Goal: Check status: Check status

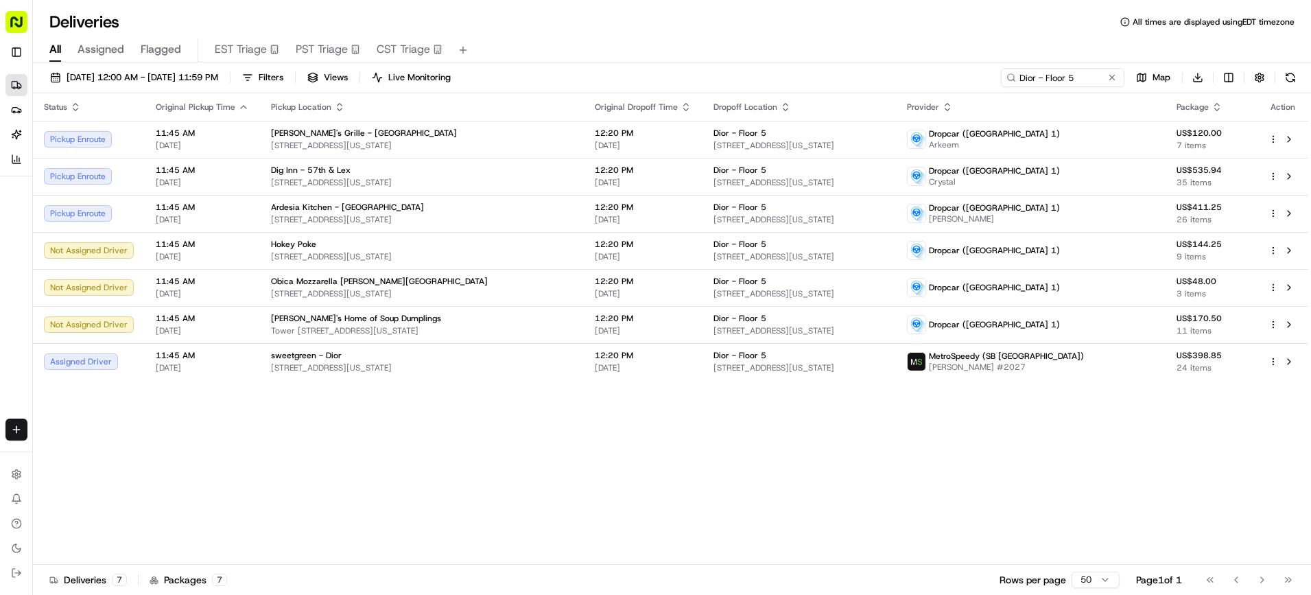
click at [426, 440] on div "Status Original Pickup Time Pickup Location Original Dropoff Time Dropoff Locat…" at bounding box center [670, 328] width 1275 height 471
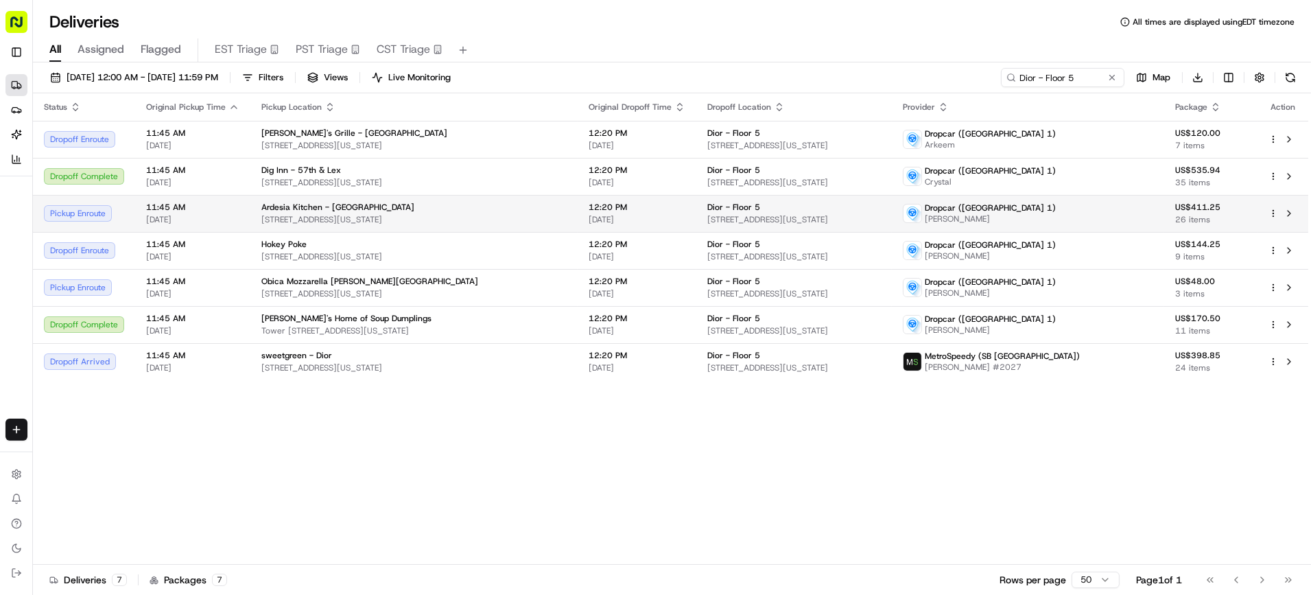
click at [720, 224] on span "510 Madison Ave, New York, NY 10022, USA" at bounding box center [794, 219] width 174 height 11
click at [430, 214] on span "941 2nd Ave, New York, NY 10022, USA" at bounding box center [413, 219] width 305 height 11
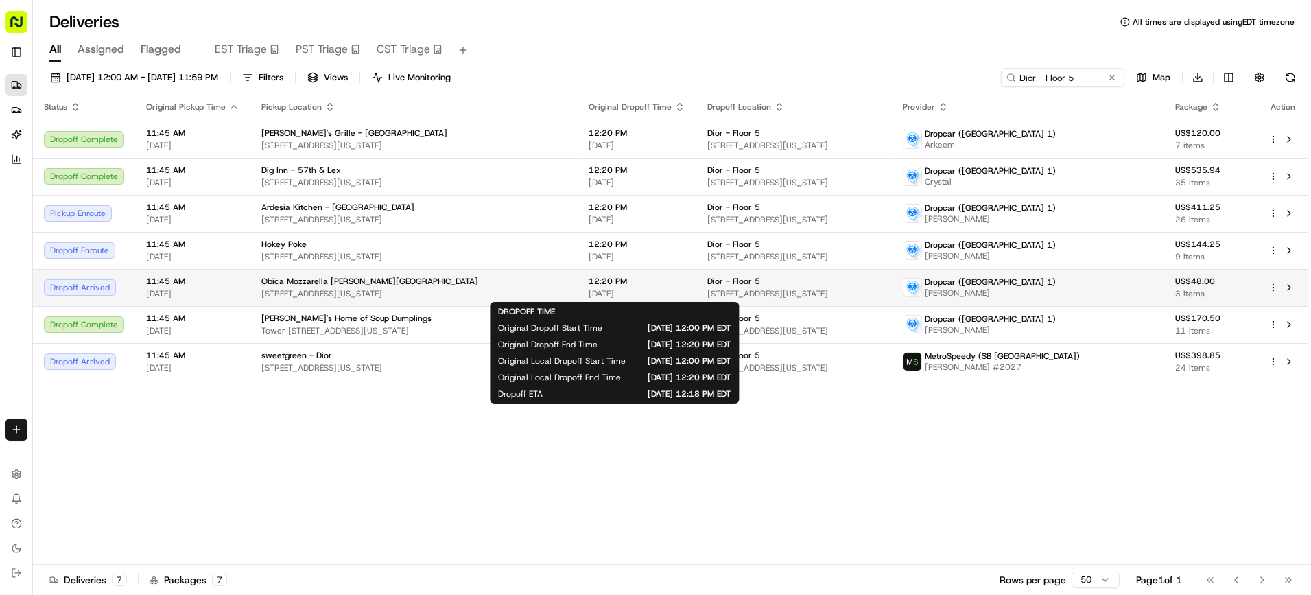
click at [669, 287] on div "12:20 PM 08/19/2025" at bounding box center [636, 287] width 97 height 23
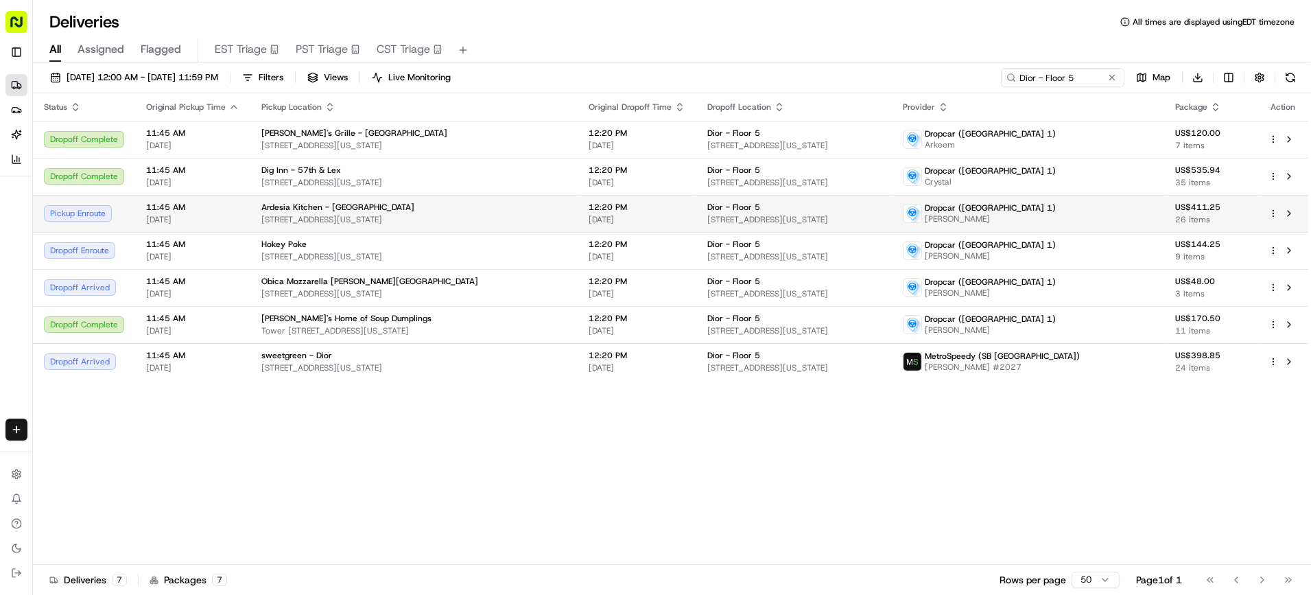
click at [560, 217] on td "Ardesia Kitchen - Midtown 941 2nd Ave, New York, NY 10022, USA" at bounding box center [413, 213] width 327 height 37
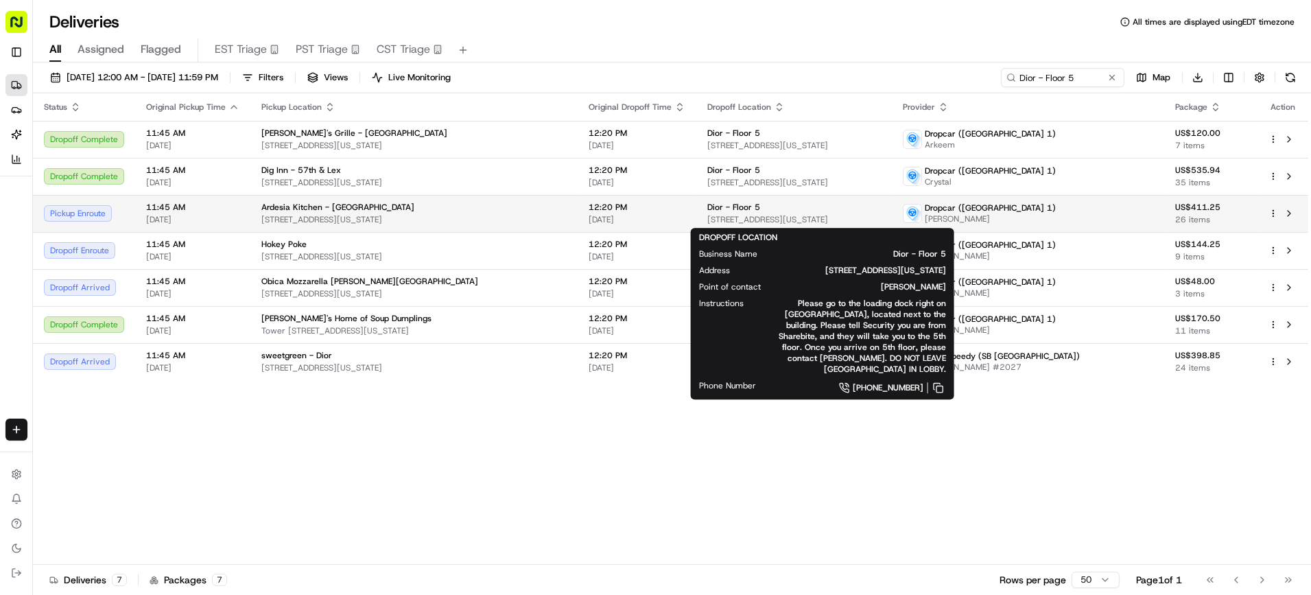
click at [849, 208] on div "Dior - Floor 5" at bounding box center [794, 207] width 174 height 11
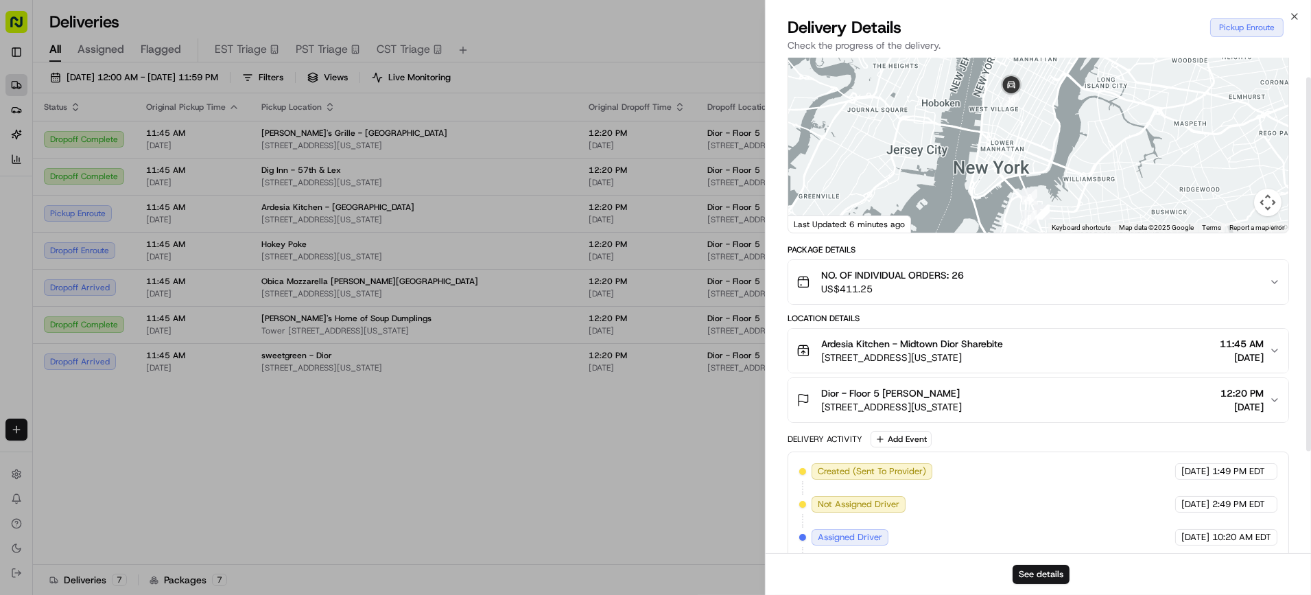
scroll to position [162, 0]
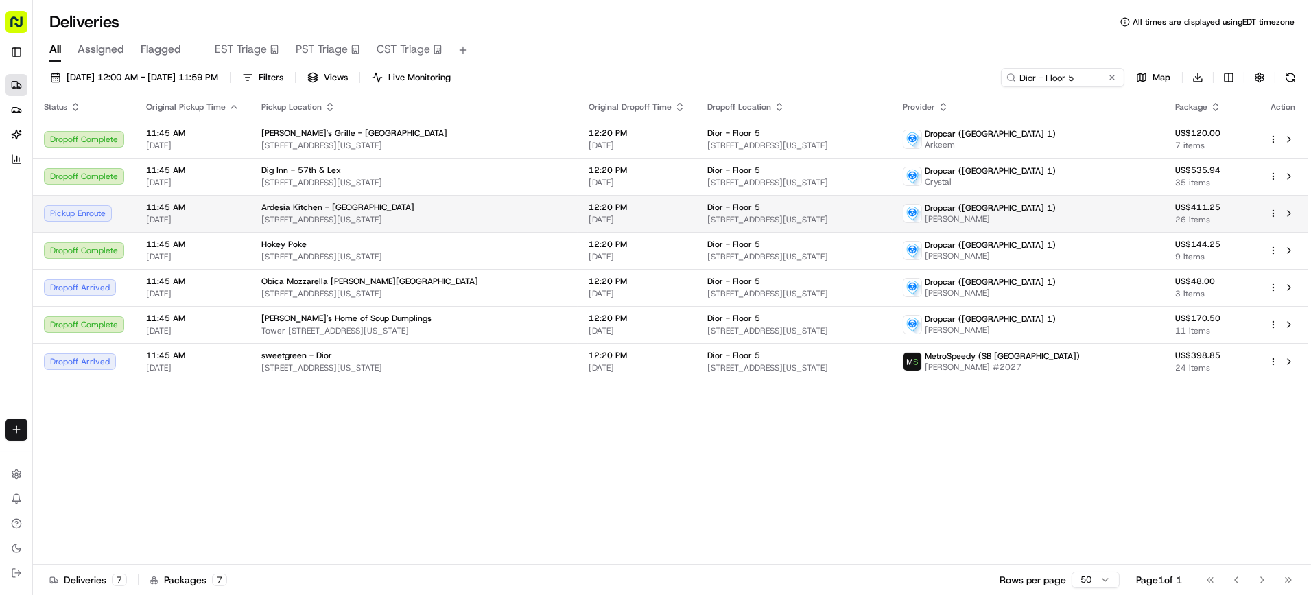
click at [506, 214] on span "941 2nd Ave, New York, NY 10022, USA" at bounding box center [413, 219] width 305 height 11
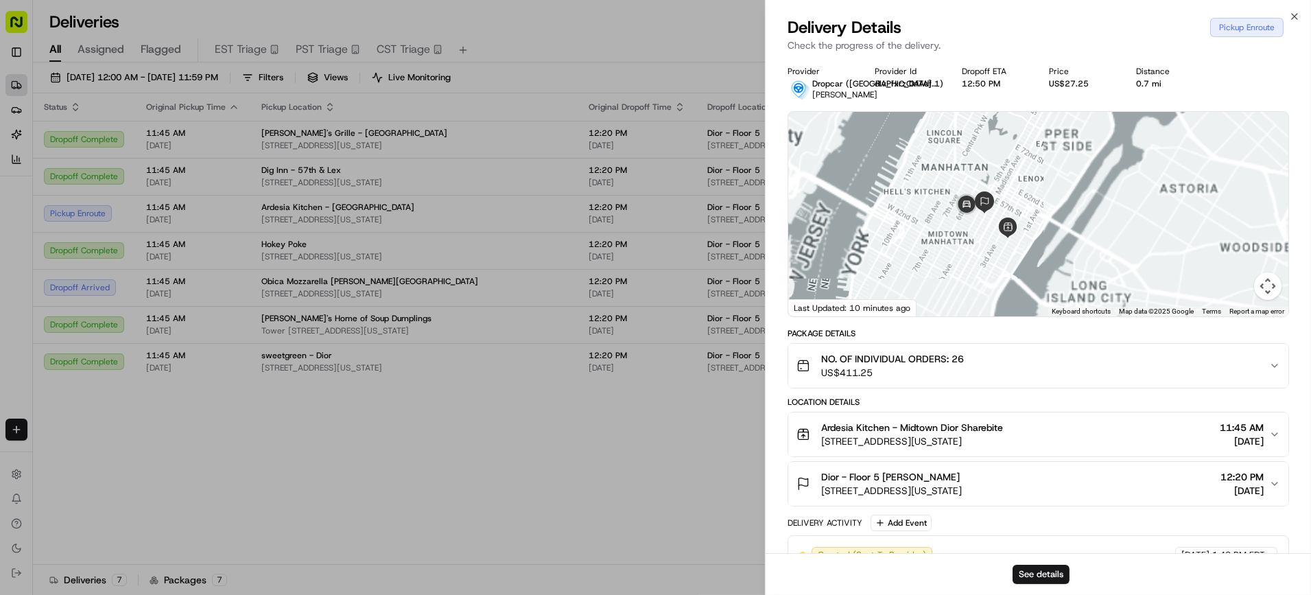
drag, startPoint x: 1047, startPoint y: 135, endPoint x: 1010, endPoint y: 243, distance: 113.9
click at [1020, 243] on div at bounding box center [1038, 214] width 500 height 204
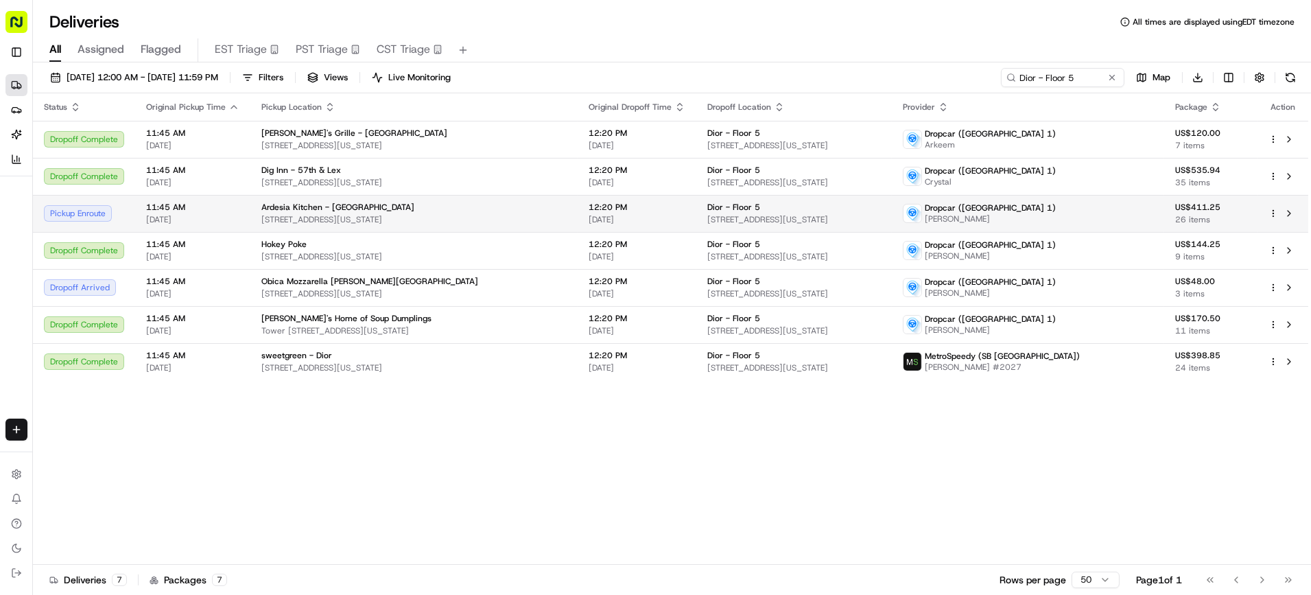
click at [529, 214] on span "941 2nd Ave, New York, NY 10022, USA" at bounding box center [413, 219] width 305 height 11
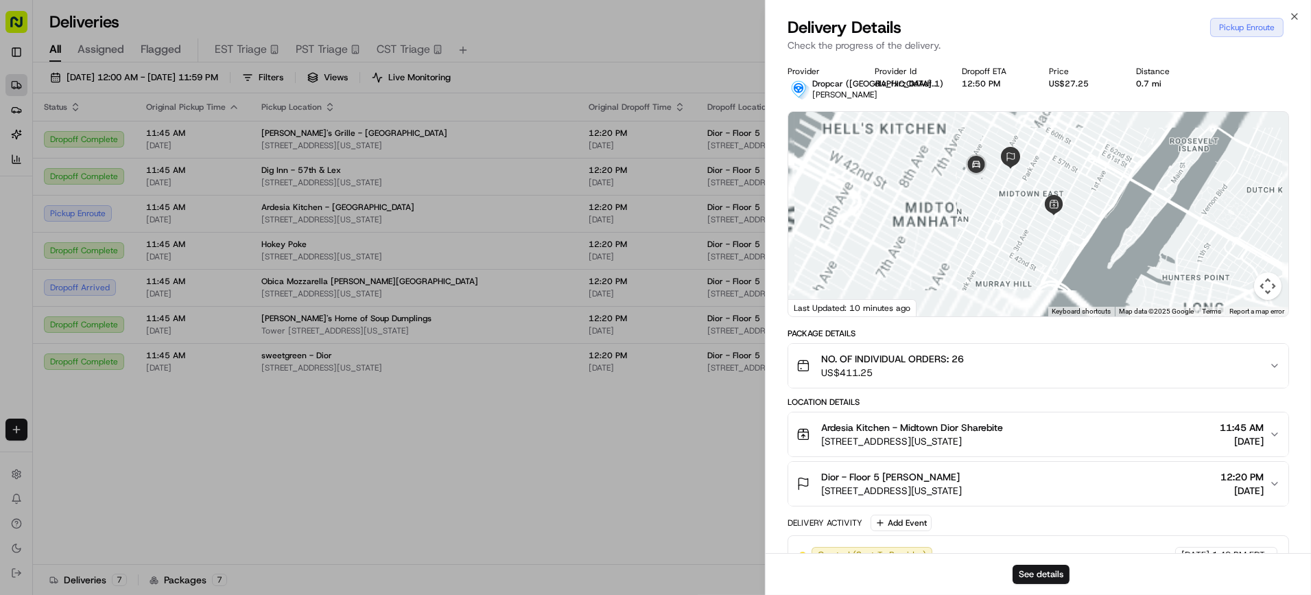
drag, startPoint x: 1051, startPoint y: 139, endPoint x: 999, endPoint y: 296, distance: 165.3
click at [999, 296] on div at bounding box center [1038, 214] width 500 height 204
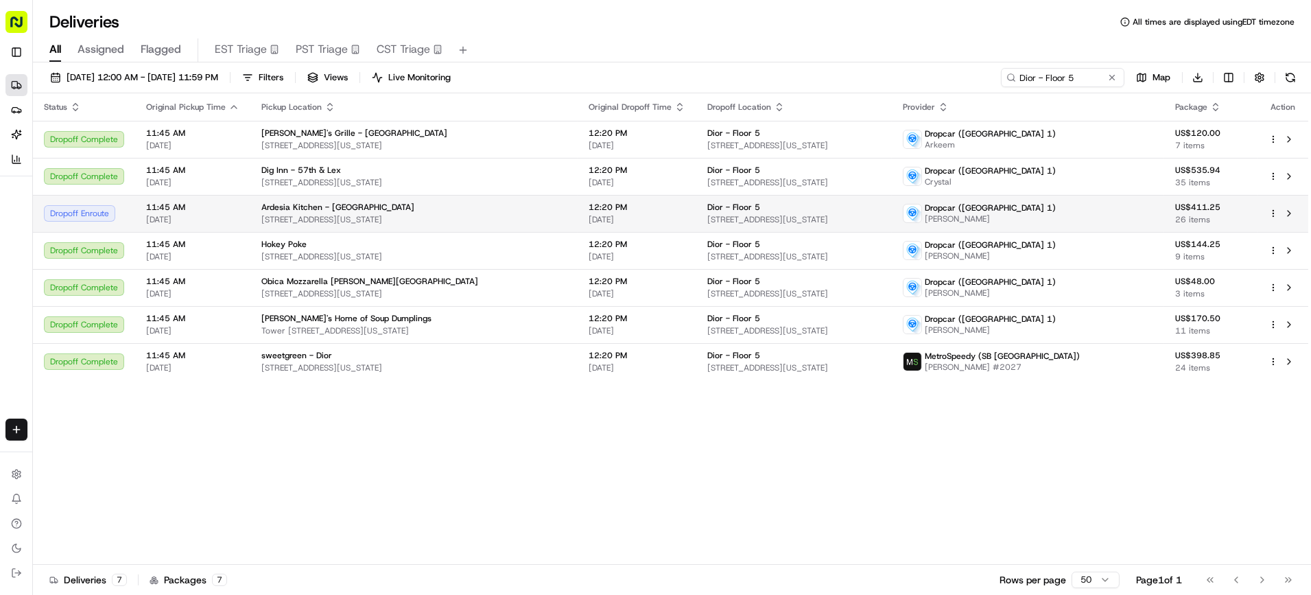
click at [622, 204] on span "12:20 PM" at bounding box center [636, 207] width 97 height 11
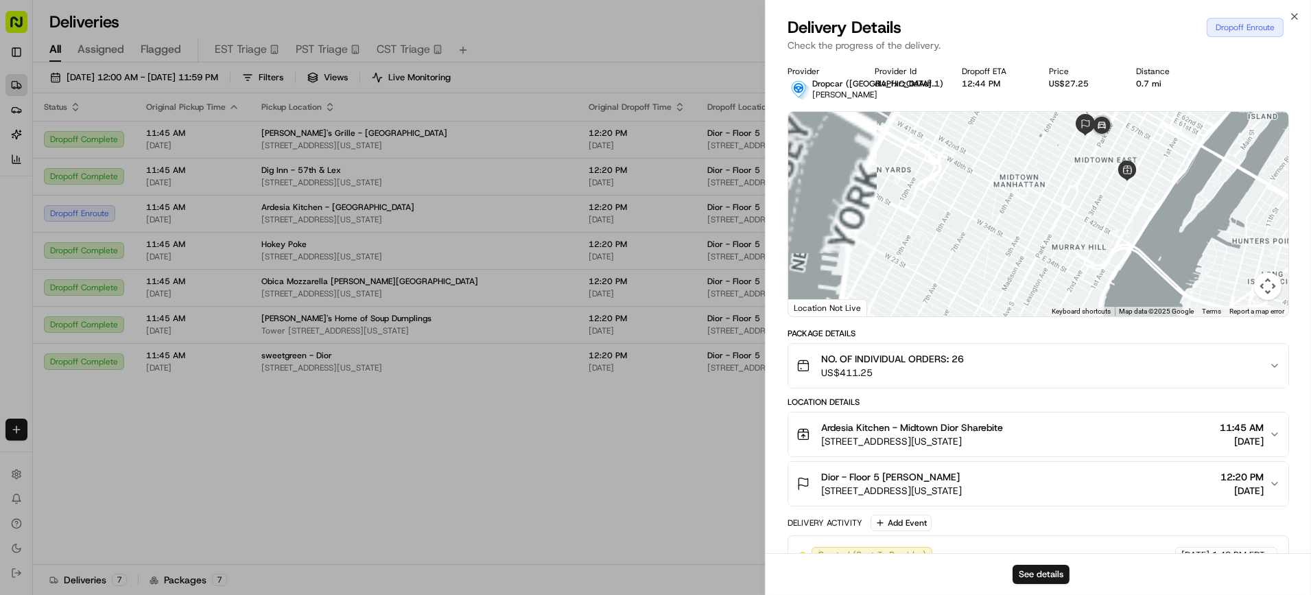
drag, startPoint x: 1048, startPoint y: 145, endPoint x: 977, endPoint y: 200, distance: 89.4
click at [978, 200] on div at bounding box center [1038, 214] width 500 height 204
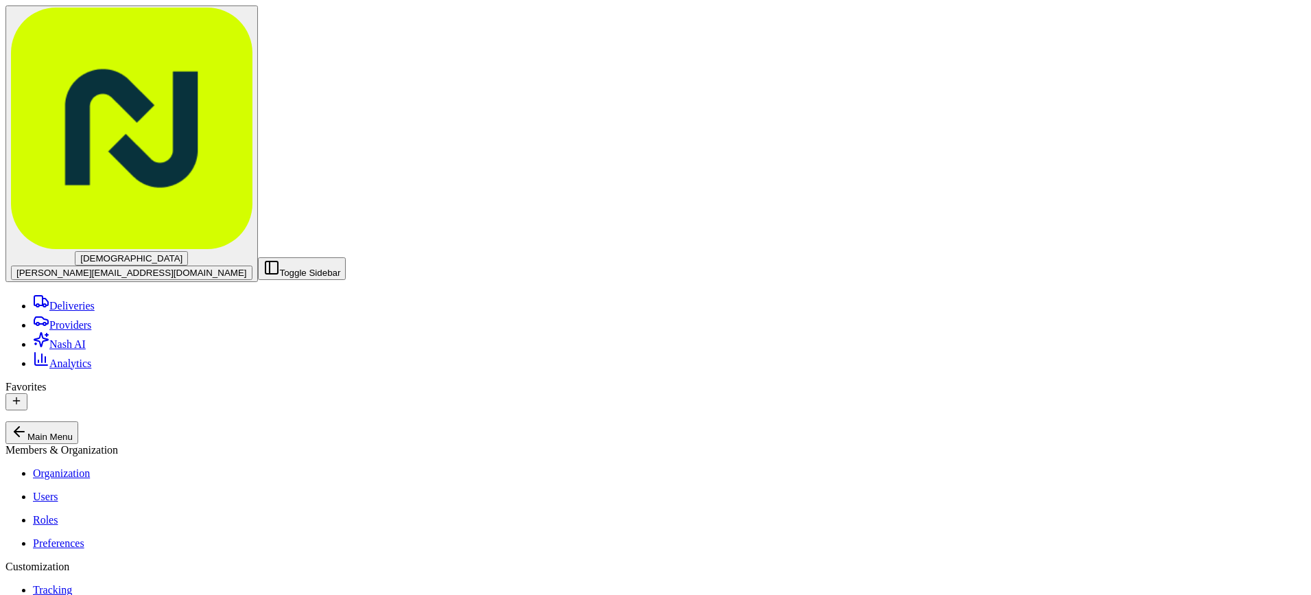
type input "/"
type input "/b"
type input "/"
type input "Better"
click at [258, 257] on button "Toggle Sidebar" at bounding box center [302, 268] width 88 height 23
